Goal: Navigation & Orientation: Find specific page/section

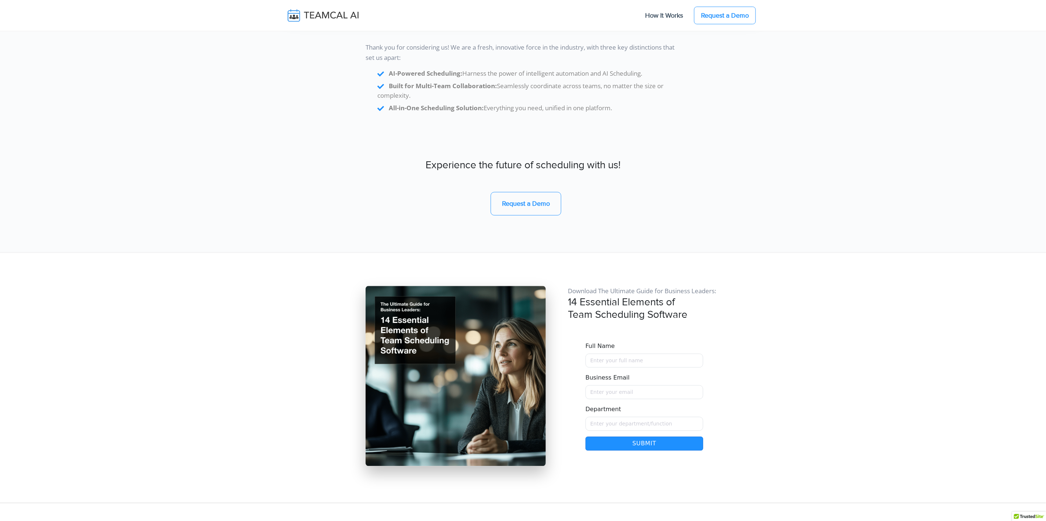
scroll to position [6180, 0]
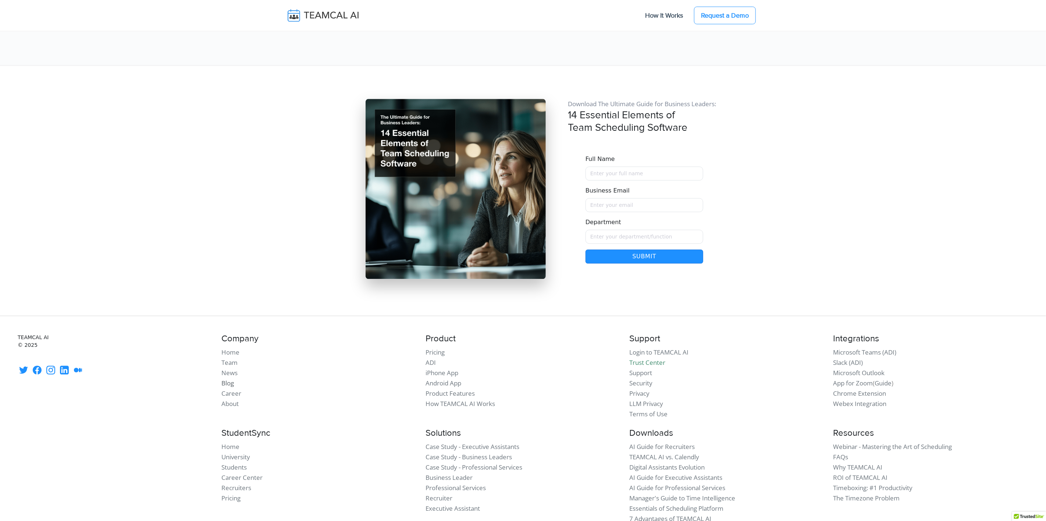
click at [231, 379] on link "Blog" at bounding box center [227, 383] width 13 height 8
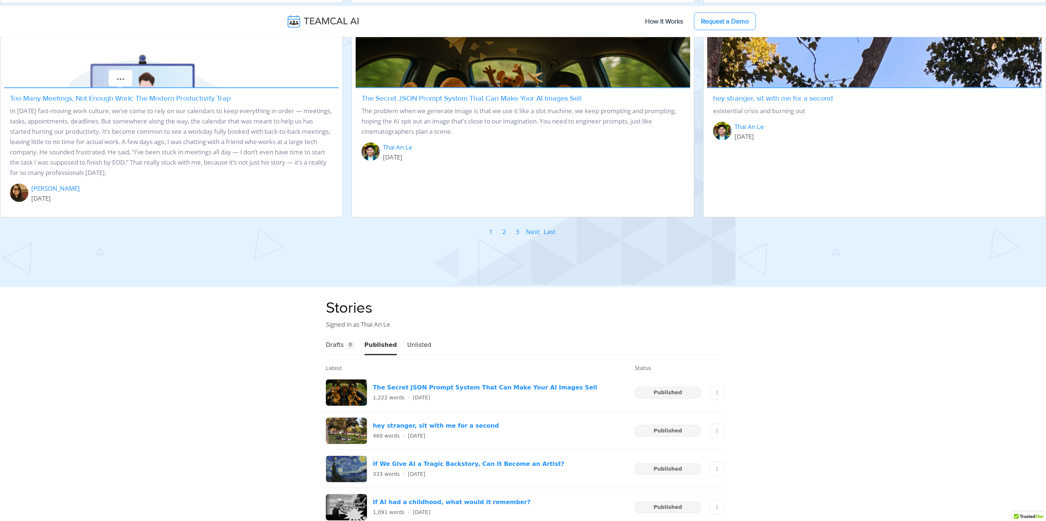
scroll to position [947, 0]
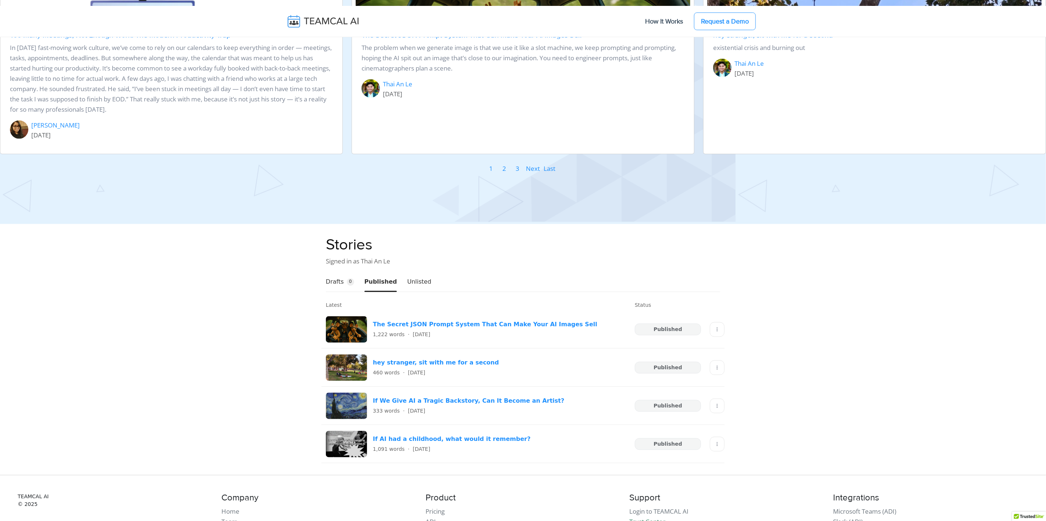
click at [506, 168] on link "2" at bounding box center [504, 168] width 4 height 11
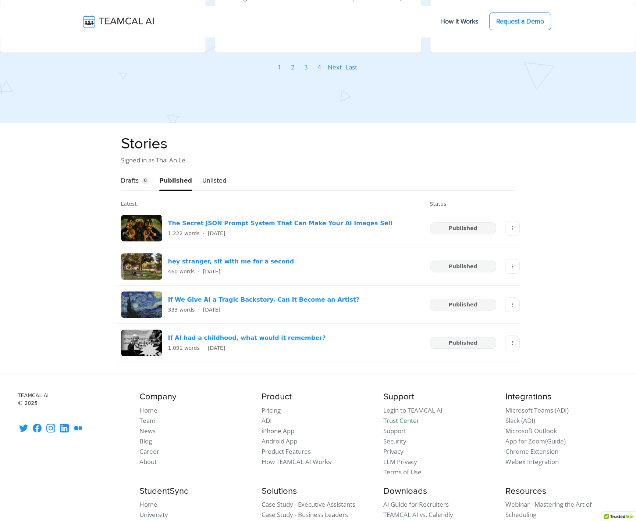
scroll to position [1183, 0]
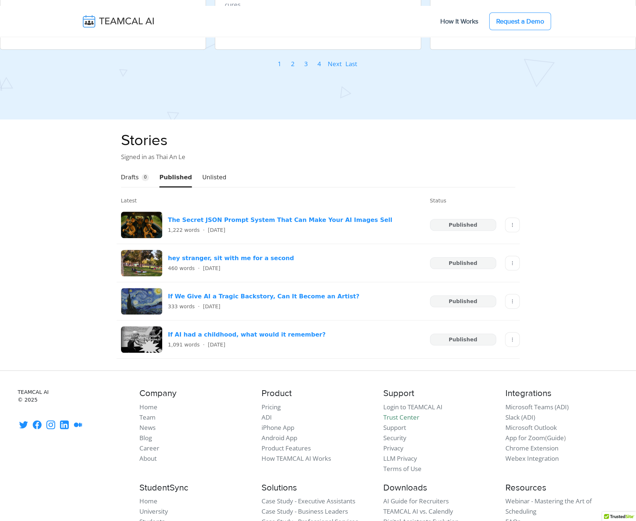
click at [293, 58] on link "2" at bounding box center [293, 63] width 4 height 11
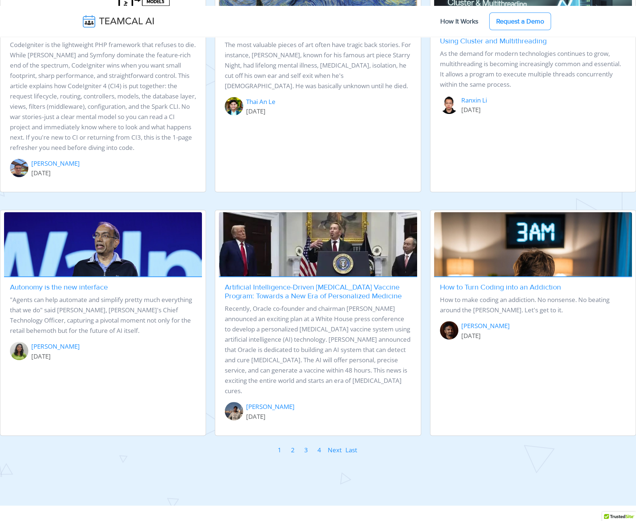
scroll to position [821, 0]
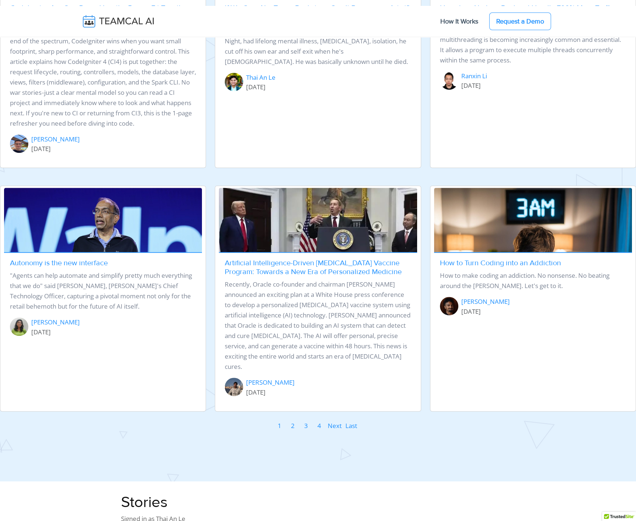
click at [305, 421] on link "3" at bounding box center [306, 426] width 4 height 11
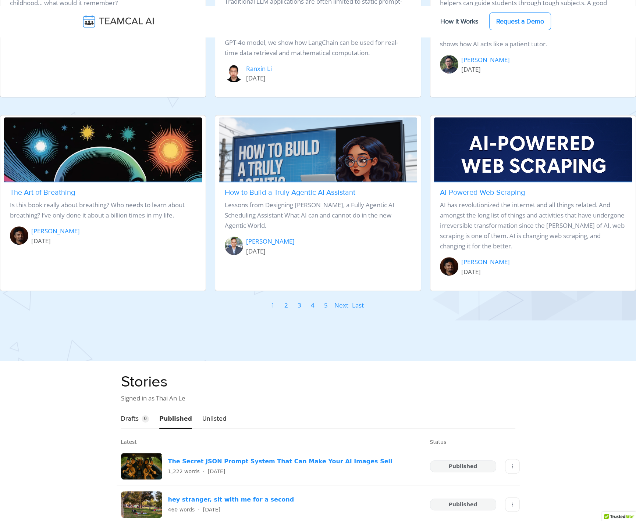
scroll to position [850, 0]
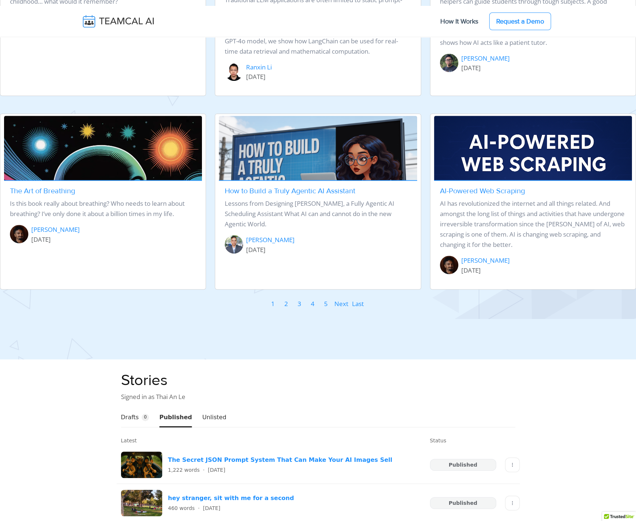
click at [325, 303] on link "5" at bounding box center [326, 304] width 4 height 11
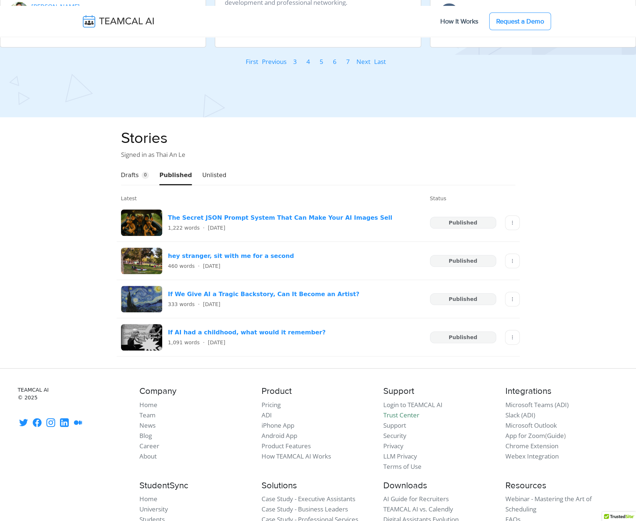
scroll to position [1115, 0]
click at [299, 67] on ul "First Previous 3 4 5 6 7 Next Last" at bounding box center [316, 61] width 144 height 11
click at [296, 67] on link "3" at bounding box center [295, 61] width 4 height 11
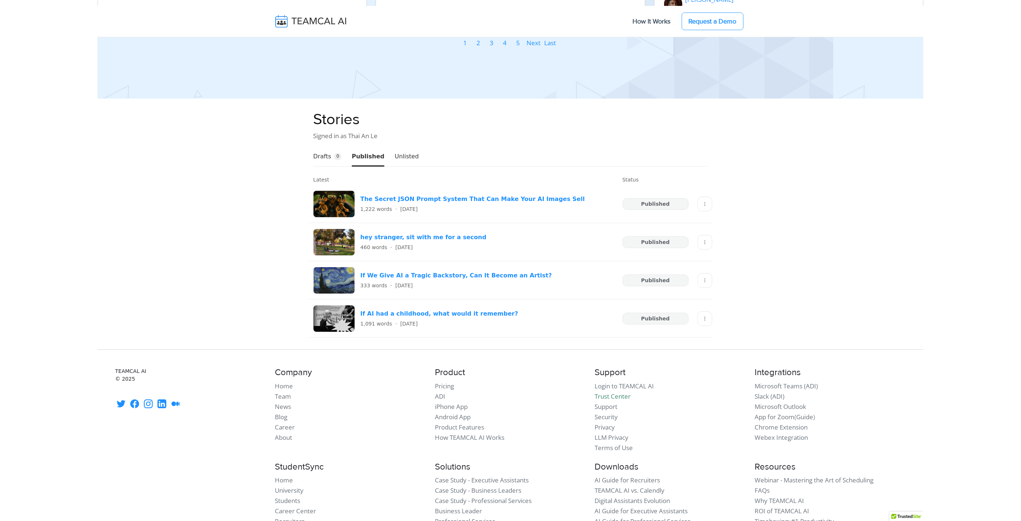
scroll to position [1022, 0]
